Goal: Find specific page/section

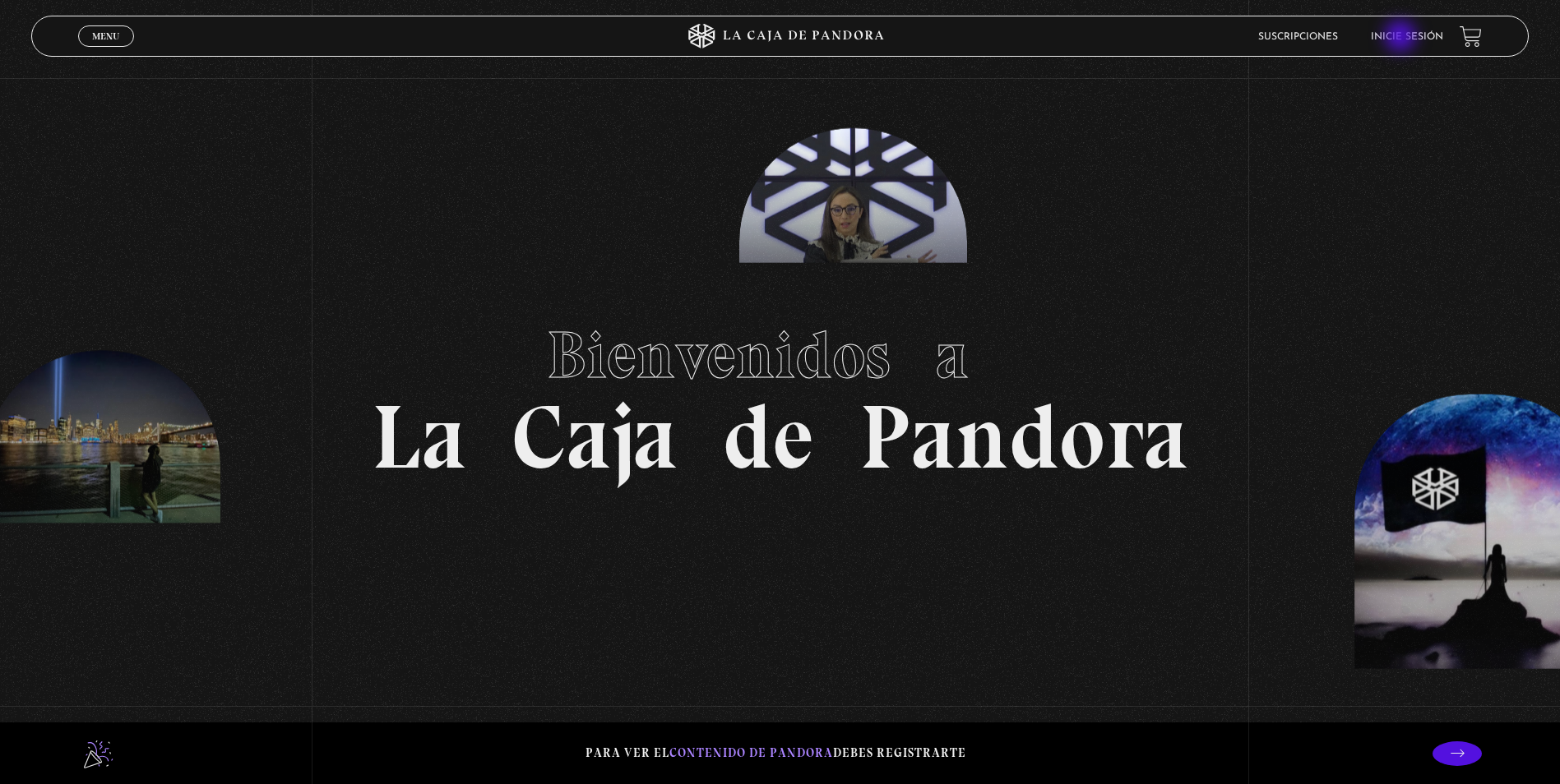
click at [1401, 38] on link "Inicie sesión" at bounding box center [1406, 37] width 72 height 10
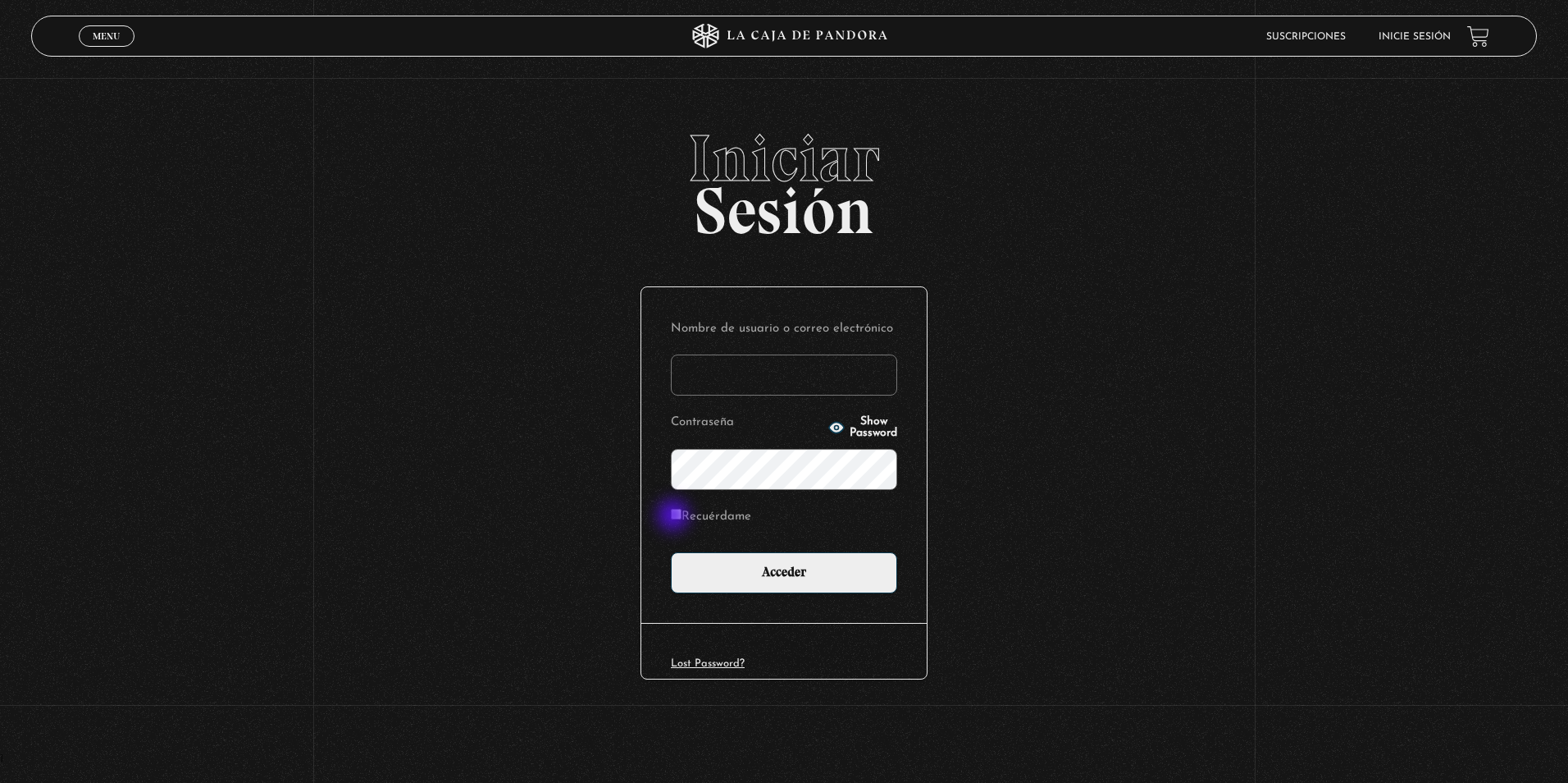
type input "[EMAIL_ADDRESS][DOMAIN_NAME]"
click at [676, 516] on input "Recuérdame" at bounding box center [676, 513] width 11 height 11
checkbox input "true"
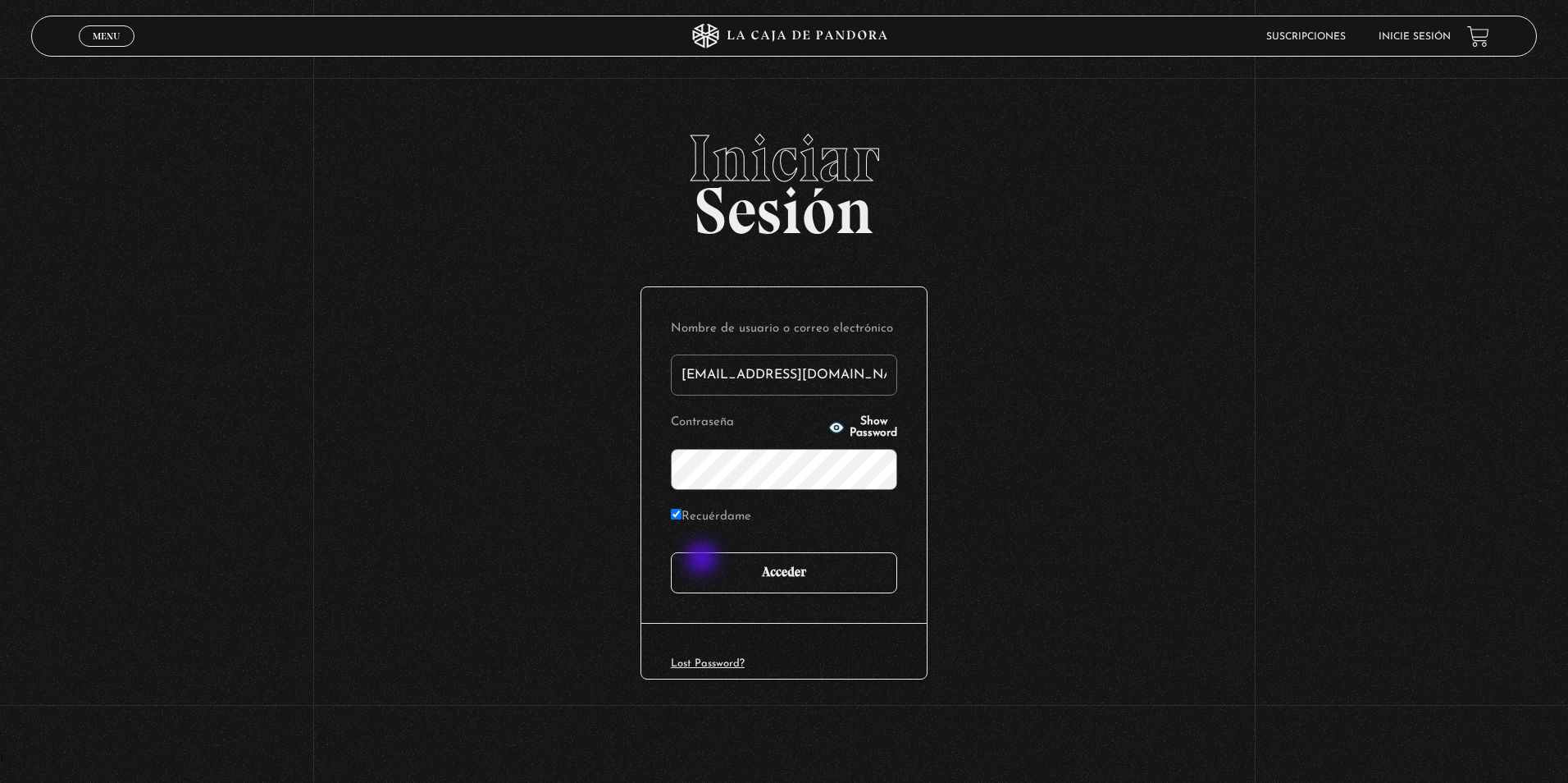
click at [704, 560] on input "Acceder" at bounding box center [784, 573] width 227 height 41
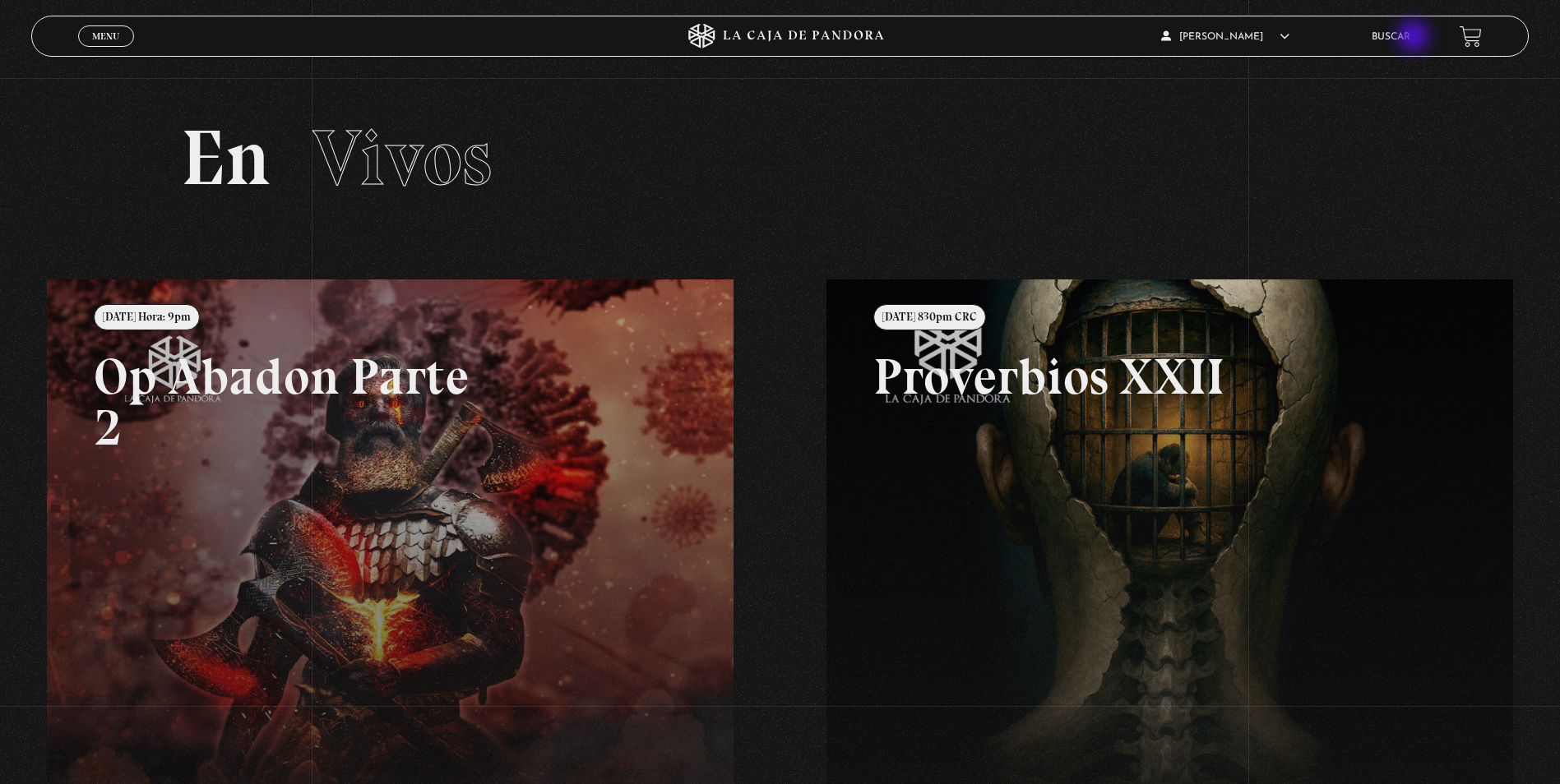
click at [1410, 38] on link "Buscar" at bounding box center [1390, 37] width 38 height 10
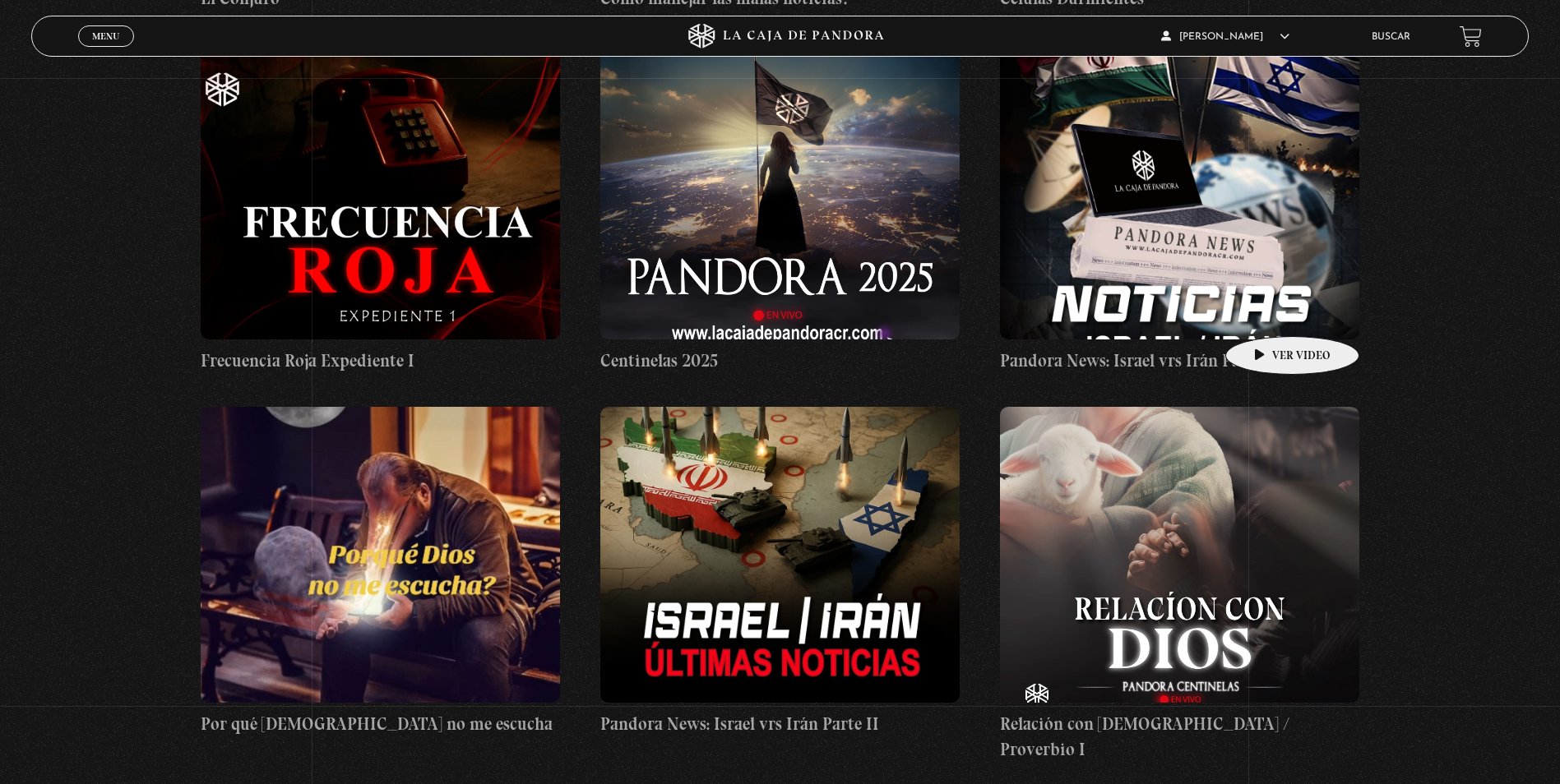
scroll to position [1068, 0]
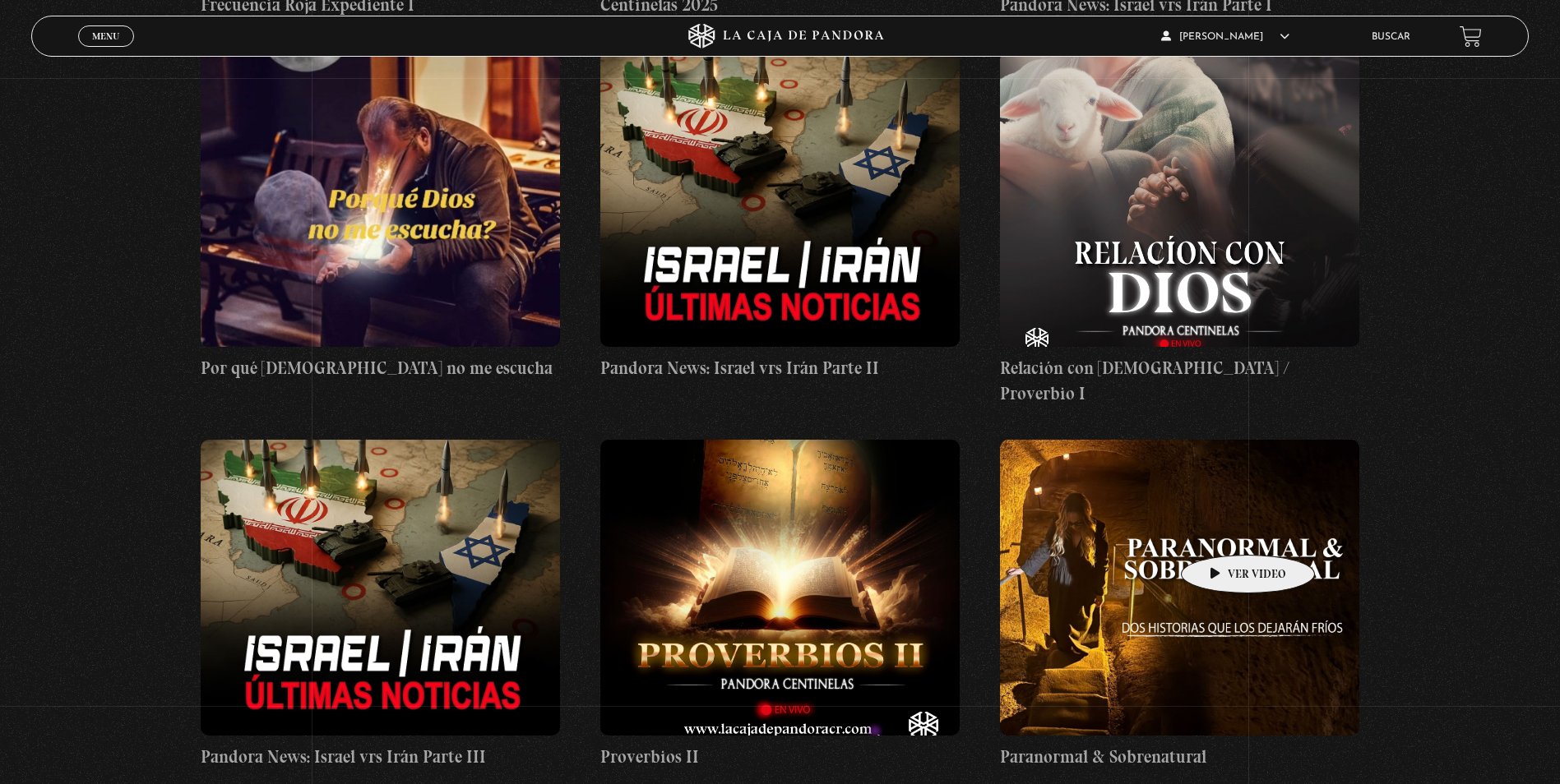
click at [1222, 530] on figure at bounding box center [1179, 587] width 359 height 296
